Goal: Navigation & Orientation: Find specific page/section

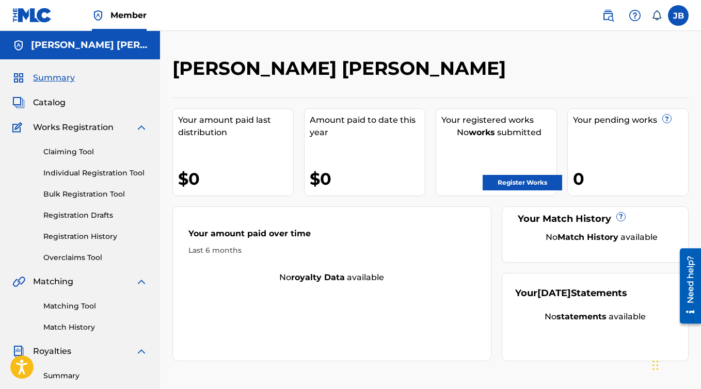
click at [52, 103] on span "Catalog" at bounding box center [49, 102] width 33 height 12
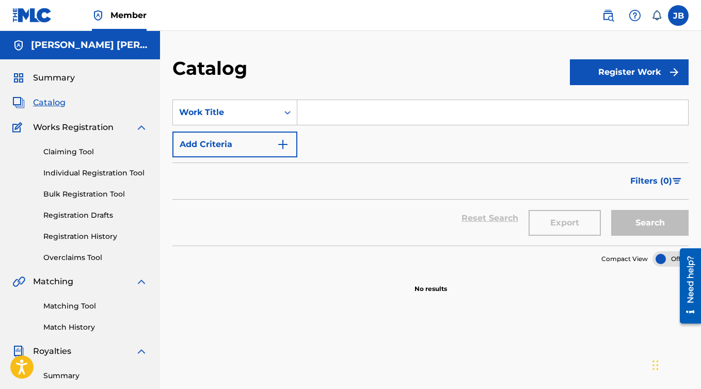
click at [100, 126] on span "Works Registration" at bounding box center [73, 127] width 80 height 12
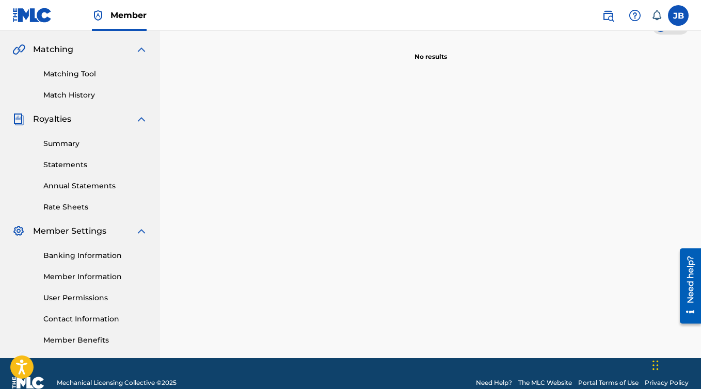
scroll to position [251, 0]
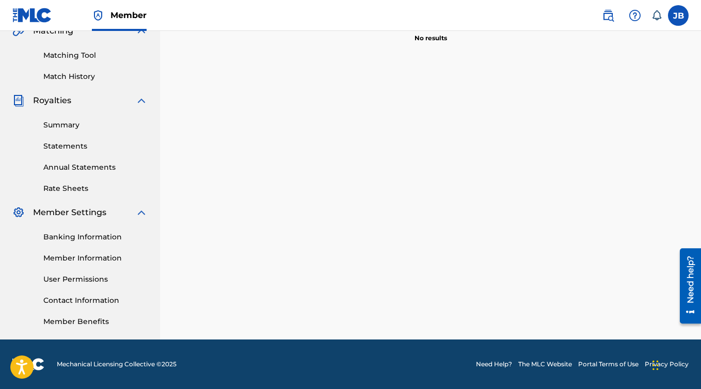
click at [71, 233] on link "Banking Information" at bounding box center [95, 237] width 104 height 11
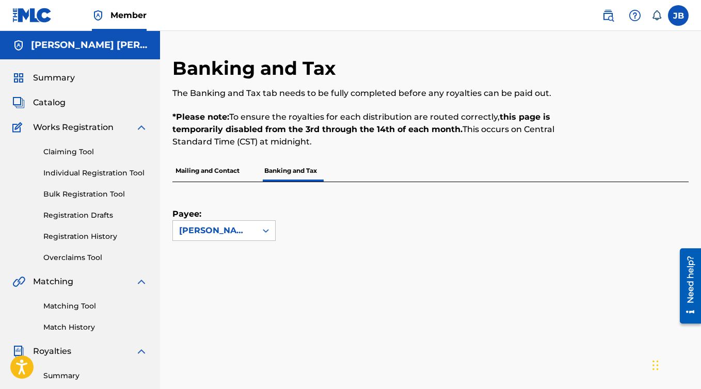
click at [194, 169] on p "Mailing and Contact" at bounding box center [207, 171] width 70 height 22
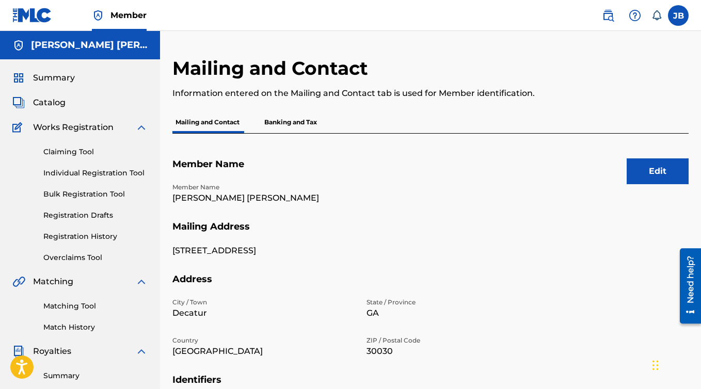
click at [292, 115] on p "Banking and Tax" at bounding box center [290, 122] width 59 height 22
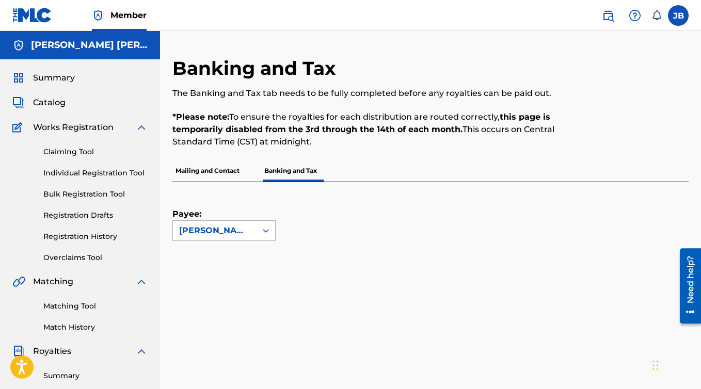
click at [212, 231] on div "[PERSON_NAME] [PERSON_NAME]" at bounding box center [214, 230] width 71 height 12
click at [343, 218] on div "Payee: Use Up and Down to choose options, press Enter to select the currently f…" at bounding box center [417, 211] width 491 height 59
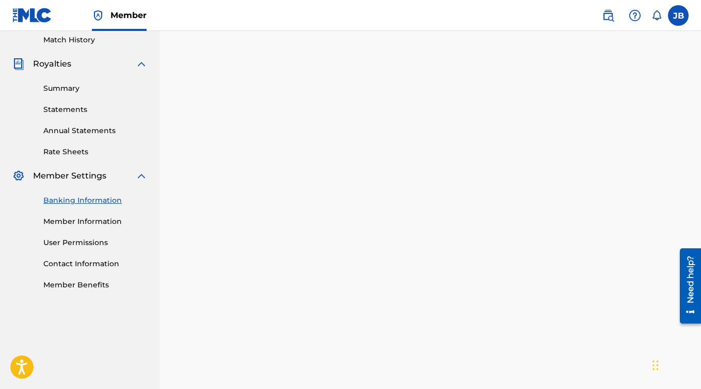
scroll to position [262, 0]
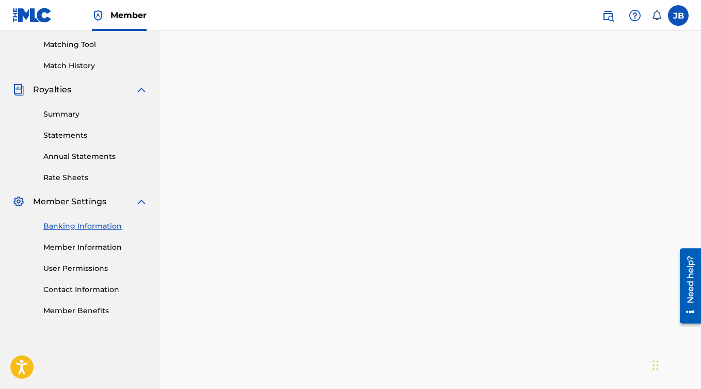
click at [75, 244] on link "Member Information" at bounding box center [95, 247] width 104 height 11
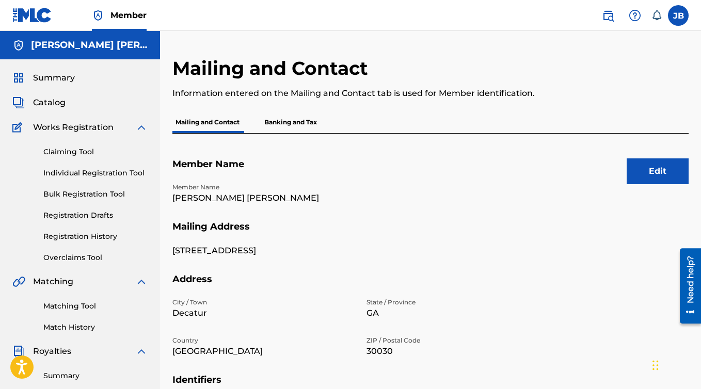
click at [55, 104] on span "Catalog" at bounding box center [49, 102] width 33 height 12
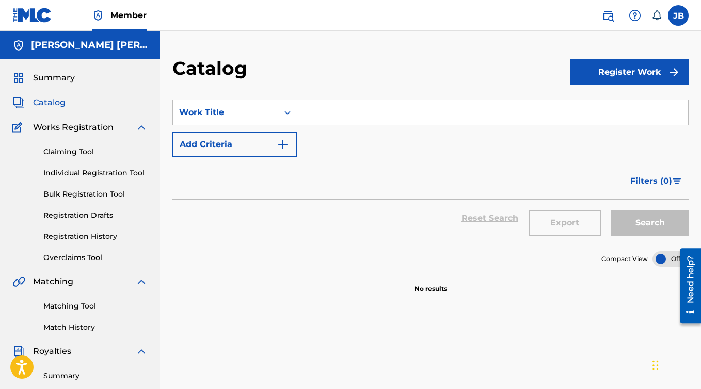
click at [50, 76] on span "Summary" at bounding box center [54, 78] width 42 height 12
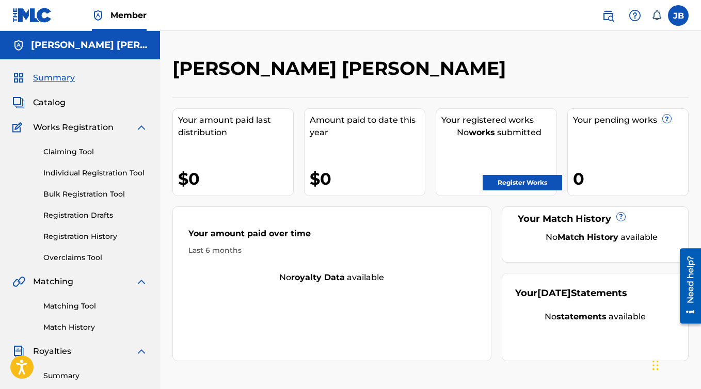
click at [75, 258] on link "Overclaims Tool" at bounding box center [95, 257] width 104 height 11
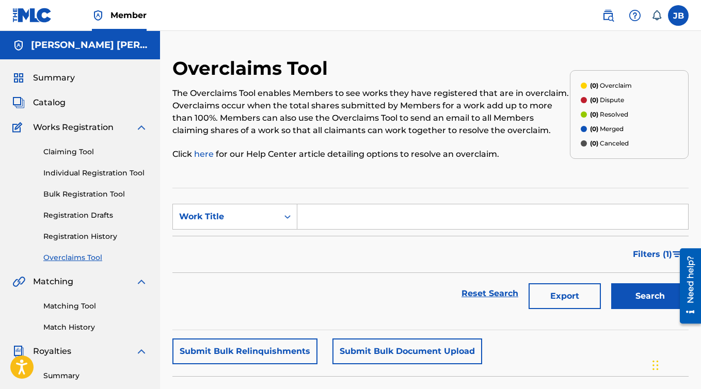
click at [61, 283] on span "Matching" at bounding box center [53, 281] width 40 height 12
click at [66, 308] on link "Matching Tool" at bounding box center [95, 306] width 104 height 11
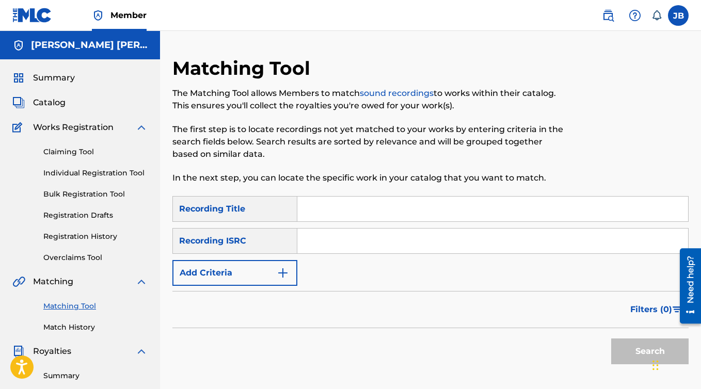
click at [56, 75] on span "Summary" at bounding box center [54, 78] width 42 height 12
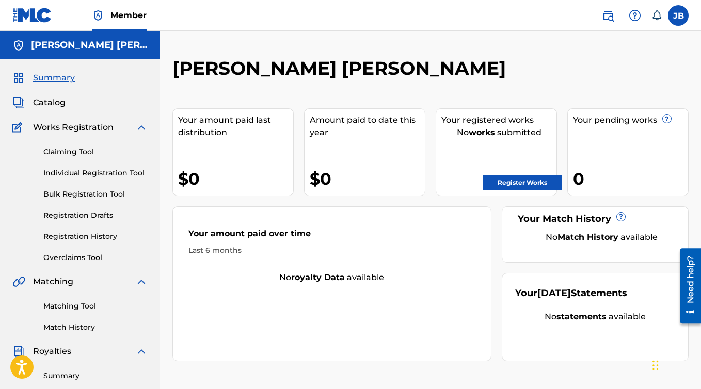
click at [43, 105] on span "Catalog" at bounding box center [49, 102] width 33 height 12
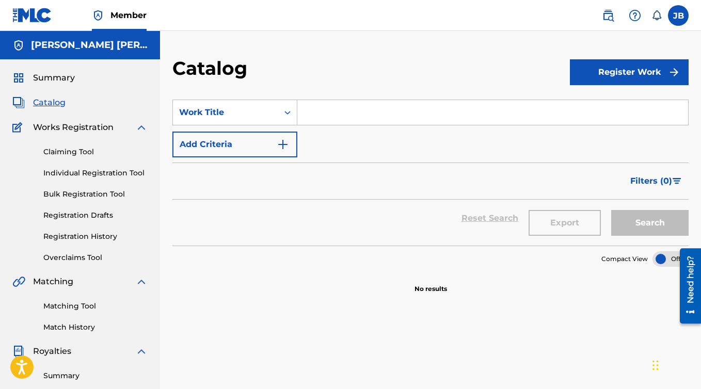
click at [42, 48] on h5 "[PERSON_NAME] [PERSON_NAME]" at bounding box center [89, 45] width 117 height 12
click at [31, 17] on img at bounding box center [32, 15] width 40 height 15
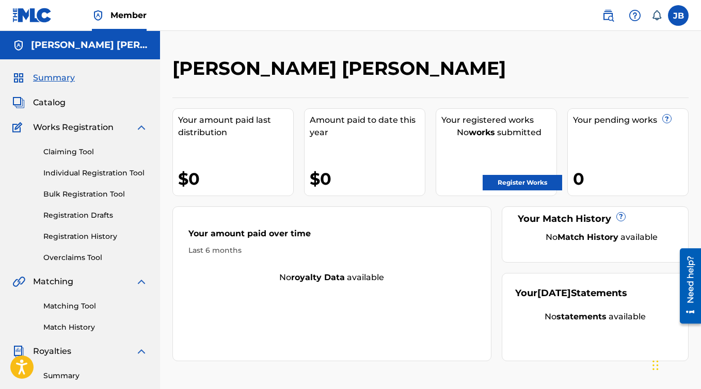
click at [611, 17] on img at bounding box center [608, 15] width 12 height 12
